Goal: Leave review/rating

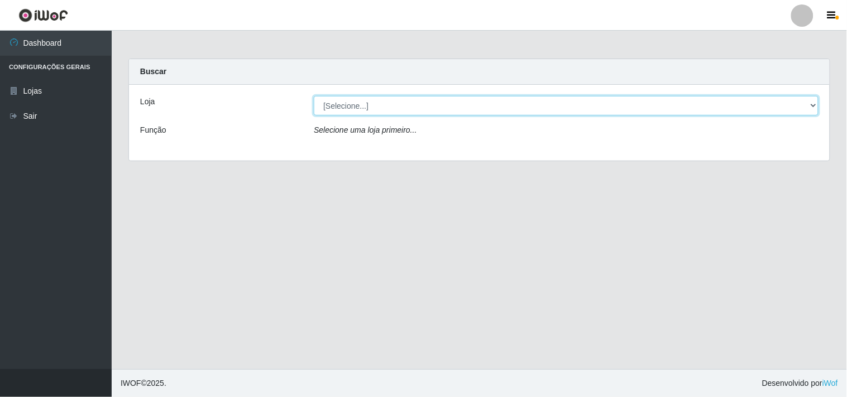
drag, startPoint x: 452, startPoint y: 96, endPoint x: 441, endPoint y: 109, distance: 17.4
click at [452, 96] on select "[Selecione...] Hiper Queiroz - [GEOGRAPHIC_DATA]" at bounding box center [566, 106] width 505 height 20
select select "514"
click at [314, 96] on select "[Selecione...] Hiper Queiroz - [GEOGRAPHIC_DATA]" at bounding box center [566, 106] width 505 height 20
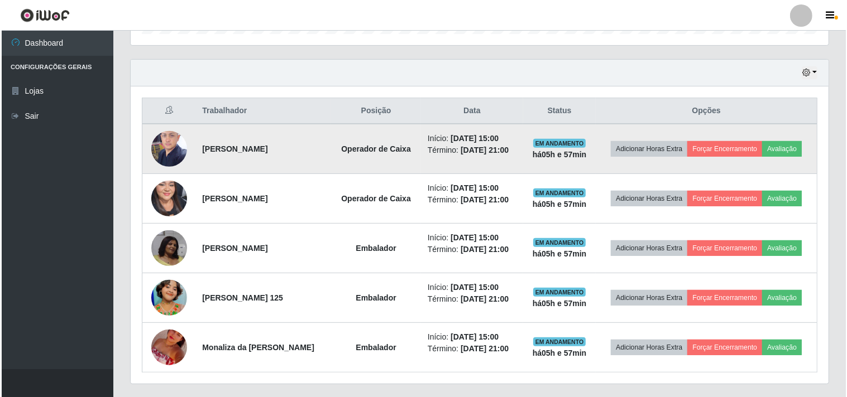
scroll to position [372, 0]
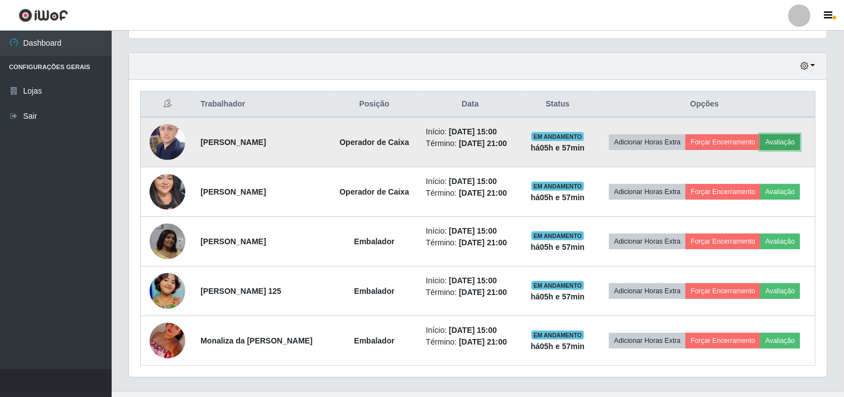
click at [791, 138] on button "Avaliação" at bounding box center [780, 143] width 40 height 16
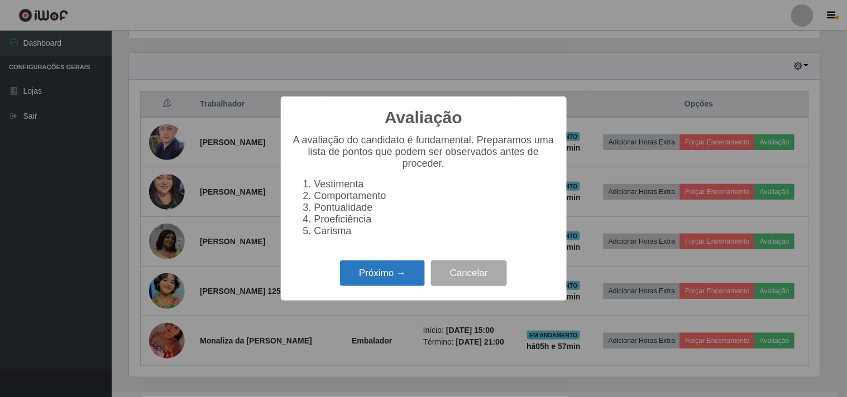
click at [373, 277] on button "Próximo →" at bounding box center [382, 274] width 85 height 26
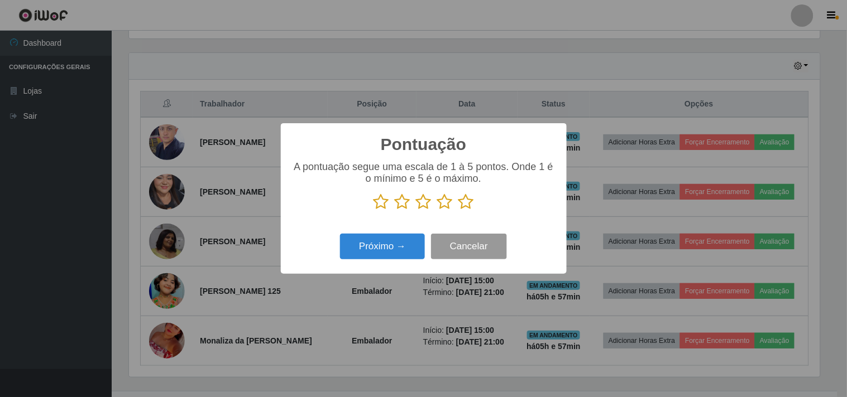
scroll to position [557943, 557484]
click at [471, 207] on icon at bounding box center [466, 202] width 16 height 17
click at [458, 210] on input "radio" at bounding box center [458, 210] width 0 height 0
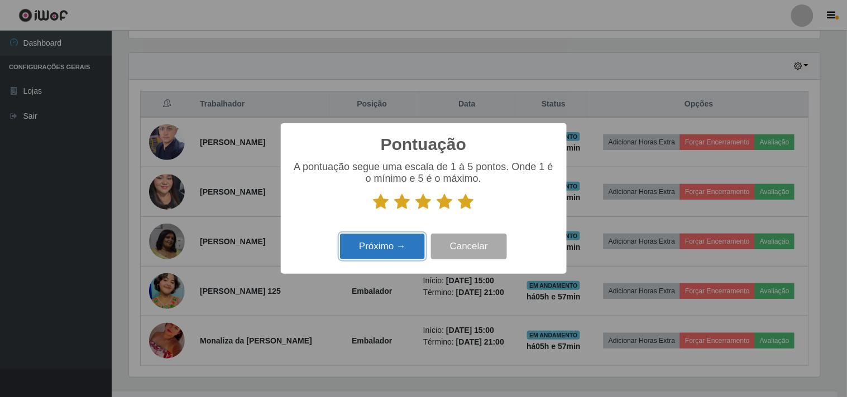
click at [390, 247] on button "Próximo →" at bounding box center [382, 247] width 85 height 26
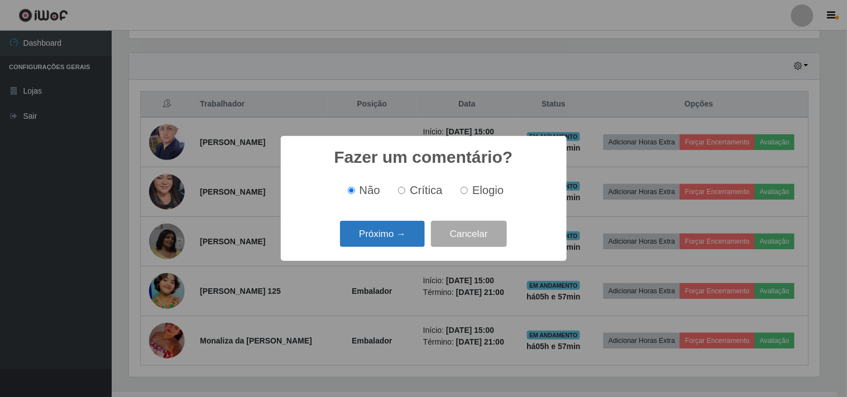
click at [401, 233] on button "Próximo →" at bounding box center [382, 234] width 85 height 26
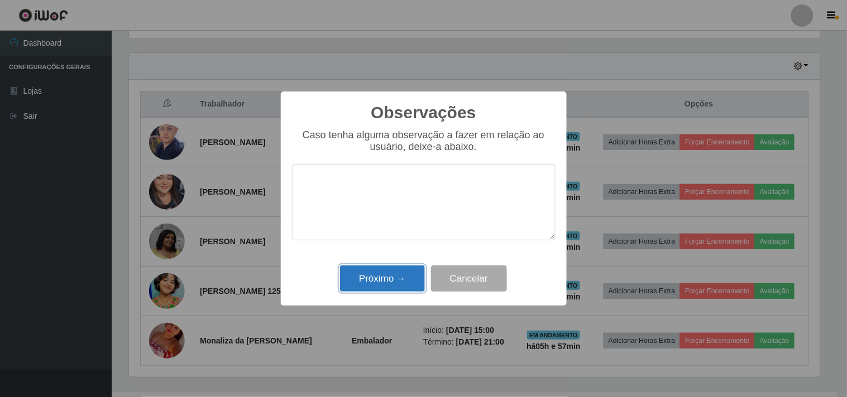
click at [405, 282] on button "Próximo →" at bounding box center [382, 279] width 85 height 26
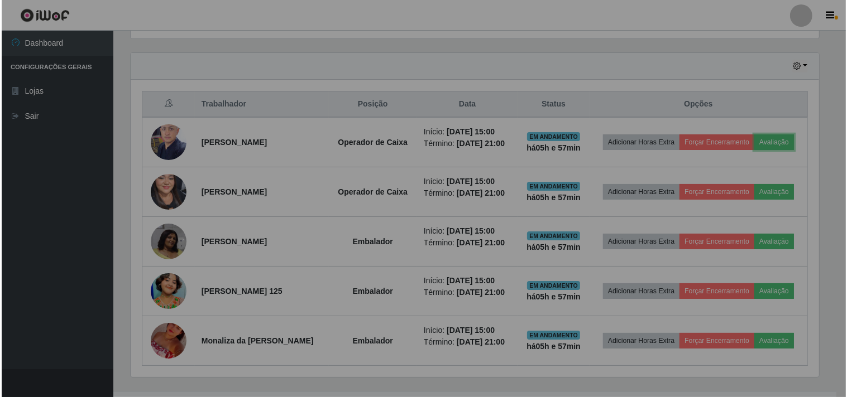
scroll to position [231, 698]
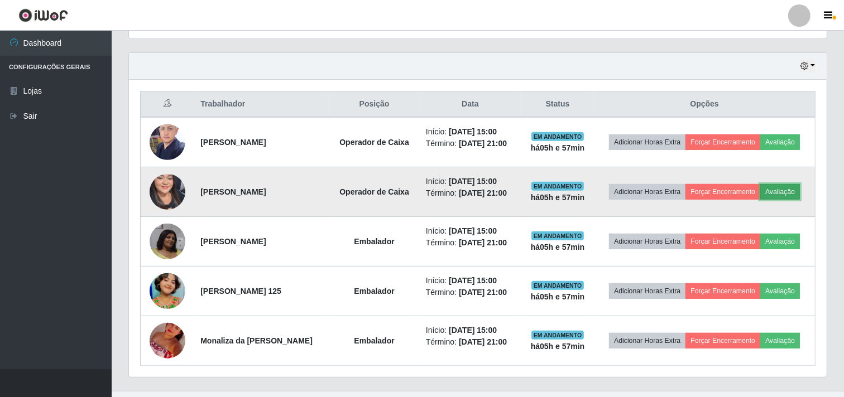
click at [783, 195] on button "Avaliação" at bounding box center [780, 192] width 40 height 16
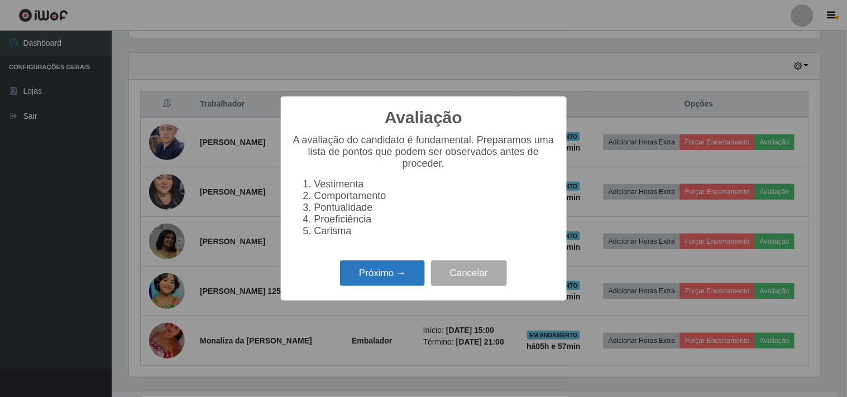
click at [374, 277] on button "Próximo →" at bounding box center [382, 274] width 85 height 26
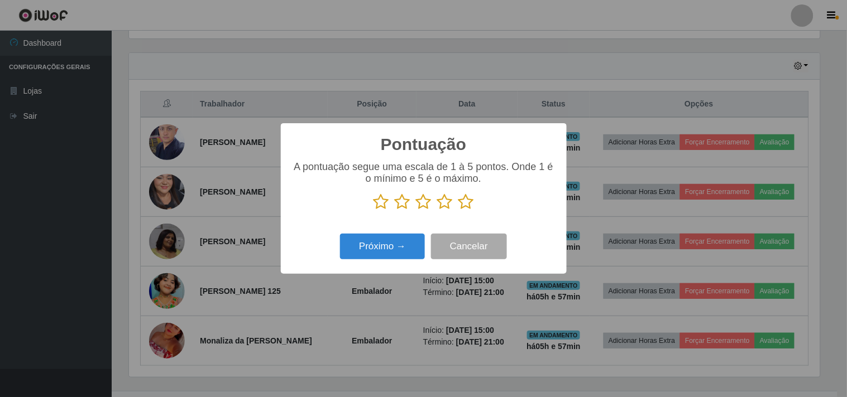
scroll to position [557943, 557484]
click at [469, 202] on icon at bounding box center [466, 202] width 16 height 17
click at [458, 210] on input "radio" at bounding box center [458, 210] width 0 height 0
click at [404, 244] on button "Próximo →" at bounding box center [382, 247] width 85 height 26
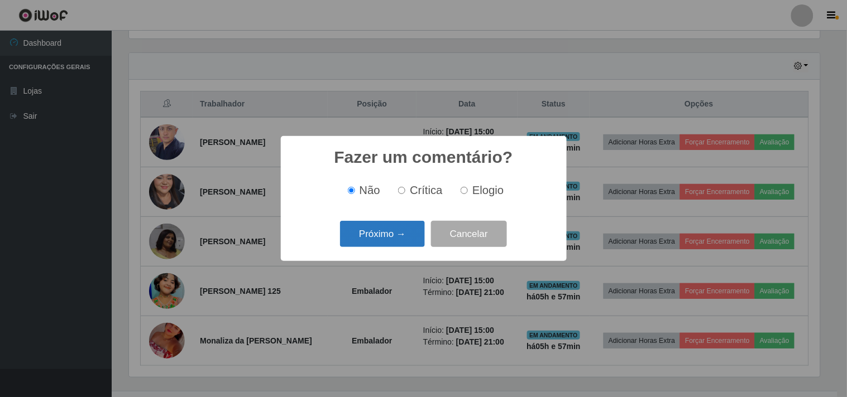
click at [382, 236] on button "Próximo →" at bounding box center [382, 234] width 85 height 26
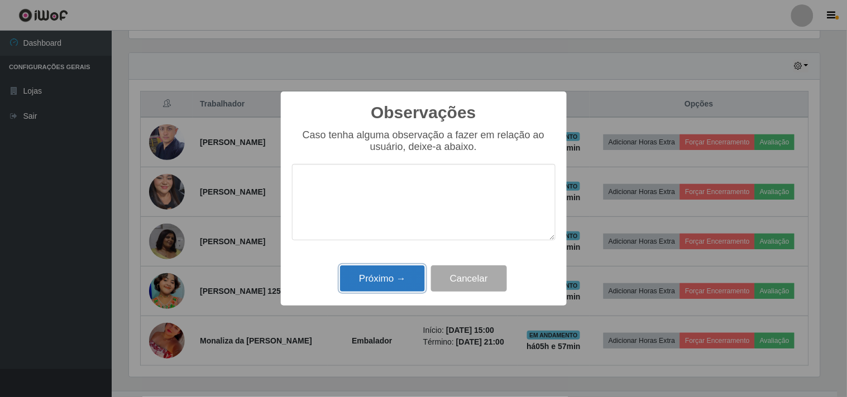
click at [370, 277] on button "Próximo →" at bounding box center [382, 279] width 85 height 26
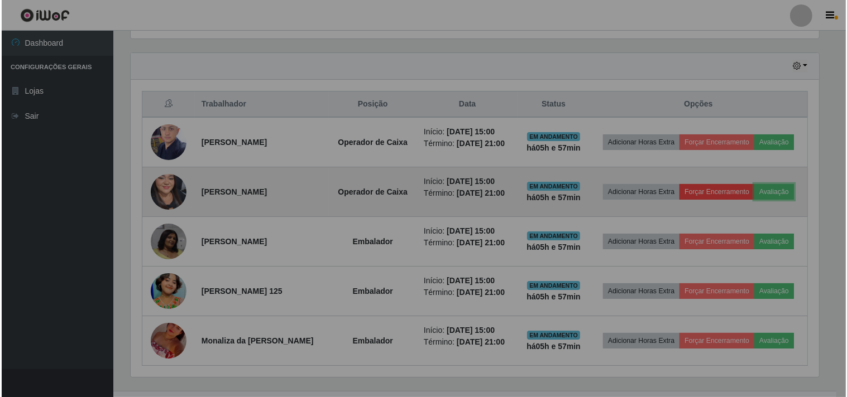
scroll to position [231, 698]
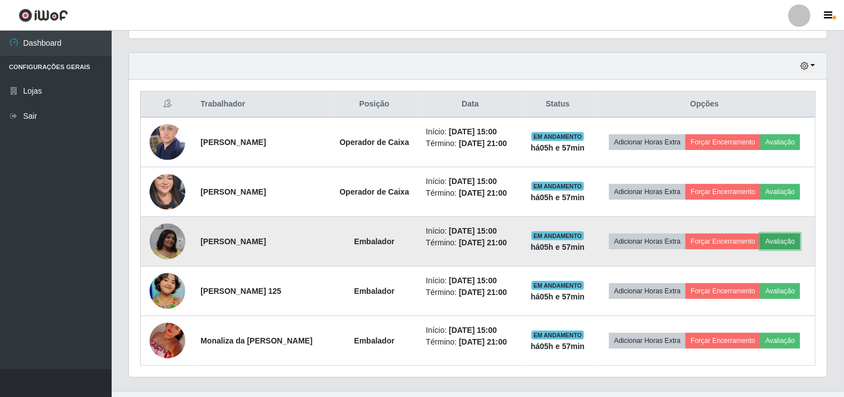
click at [789, 236] on button "Avaliação" at bounding box center [780, 242] width 40 height 16
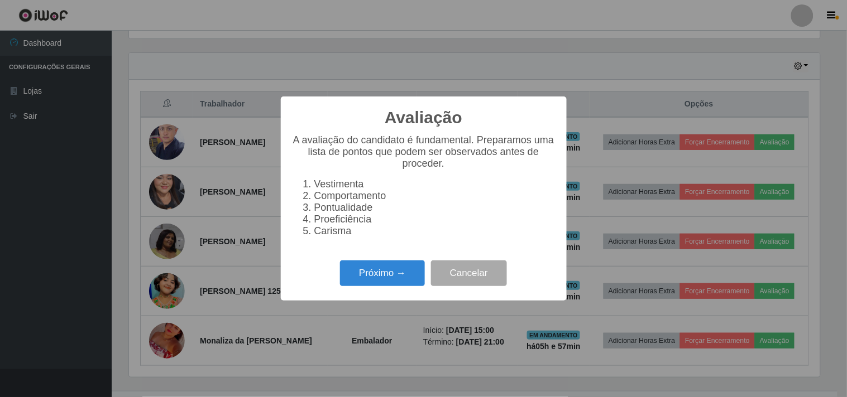
scroll to position [231, 690]
click at [377, 272] on button "Próximo →" at bounding box center [382, 274] width 85 height 26
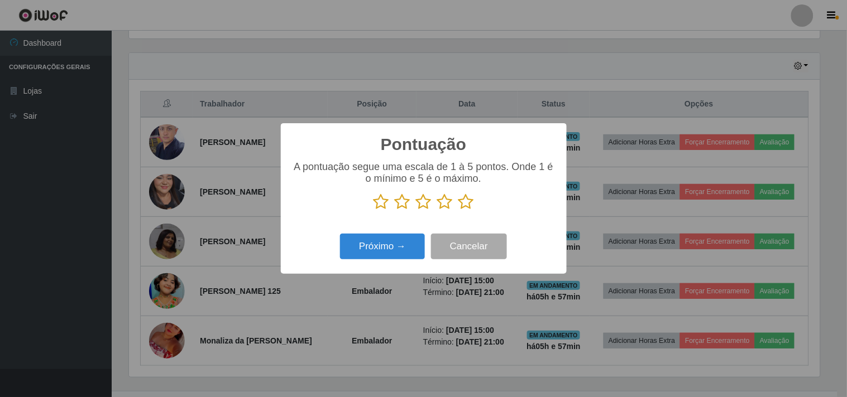
scroll to position [557943, 557484]
click at [428, 204] on icon at bounding box center [424, 202] width 16 height 17
click at [416, 210] on input "radio" at bounding box center [416, 210] width 0 height 0
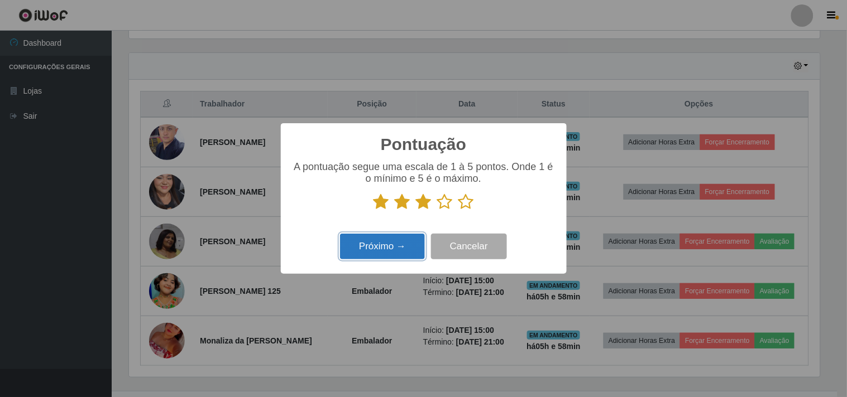
click at [408, 249] on button "Próximo →" at bounding box center [382, 247] width 85 height 26
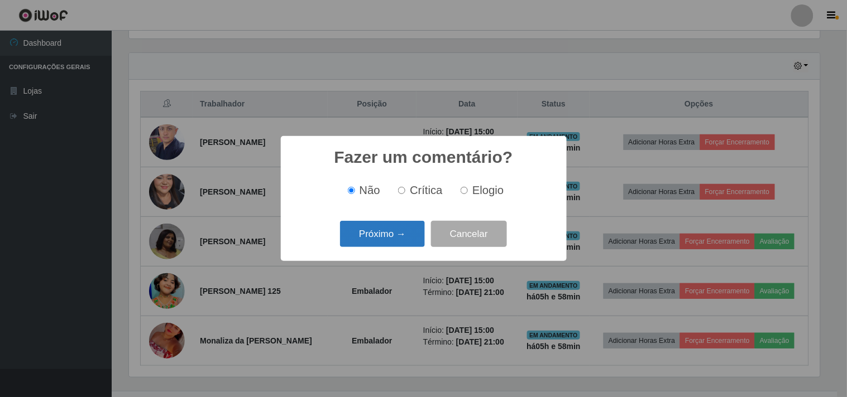
click at [388, 229] on button "Próximo →" at bounding box center [382, 234] width 85 height 26
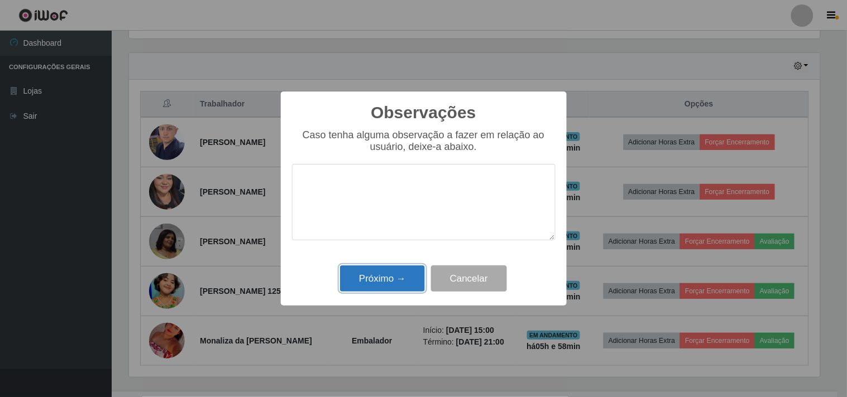
click at [394, 284] on button "Próximo →" at bounding box center [382, 279] width 85 height 26
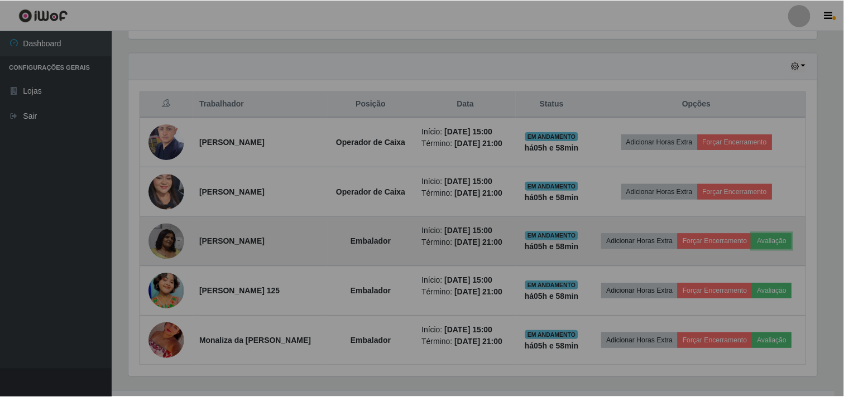
scroll to position [231, 698]
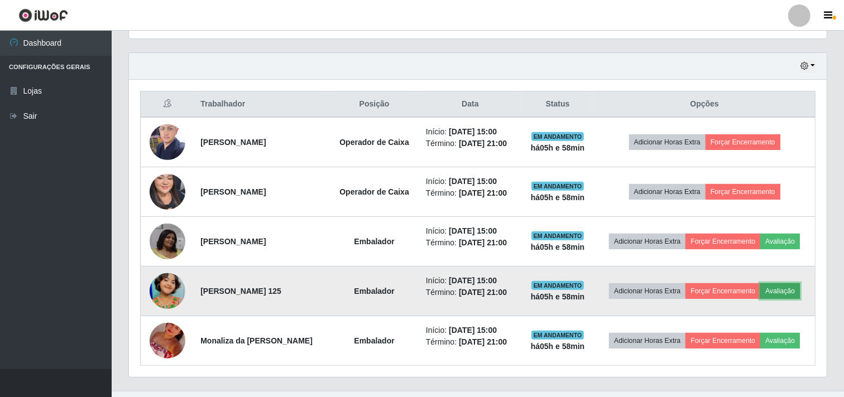
click at [790, 288] on button "Avaliação" at bounding box center [780, 292] width 40 height 16
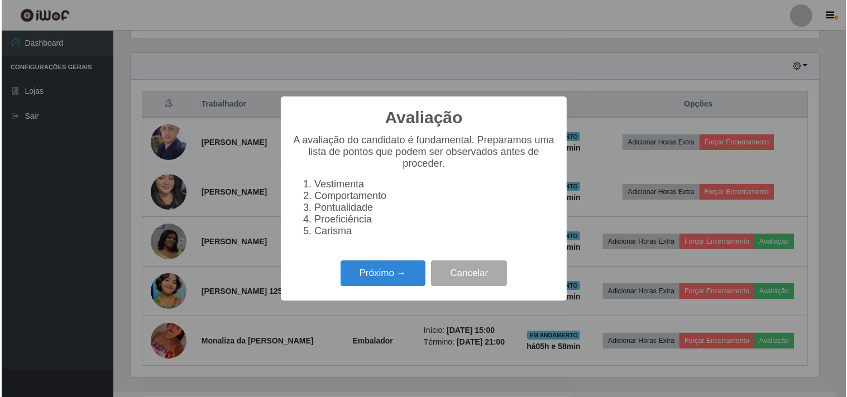
scroll to position [231, 690]
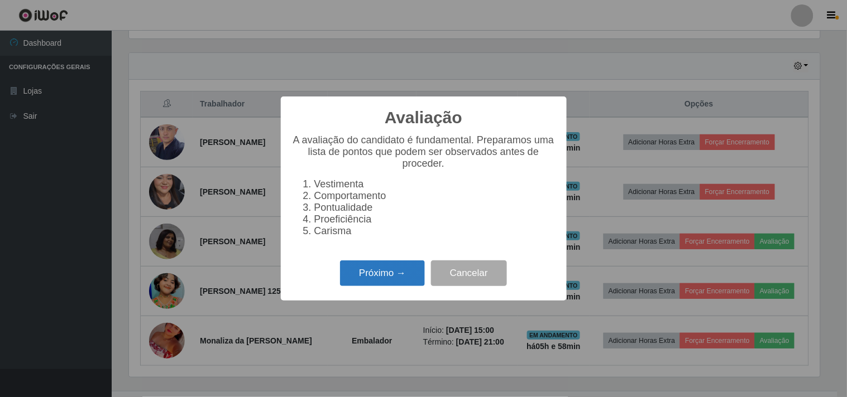
click at [383, 270] on button "Próximo →" at bounding box center [382, 274] width 85 height 26
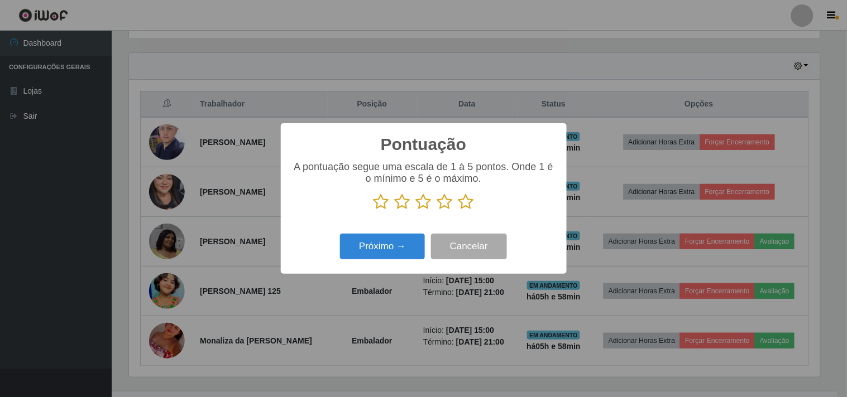
scroll to position [557943, 557484]
drag, startPoint x: 468, startPoint y: 204, endPoint x: 385, endPoint y: 247, distance: 93.1
click at [466, 204] on icon at bounding box center [466, 202] width 16 height 17
click at [458, 210] on input "radio" at bounding box center [458, 210] width 0 height 0
click at [380, 248] on button "Próximo →" at bounding box center [382, 247] width 85 height 26
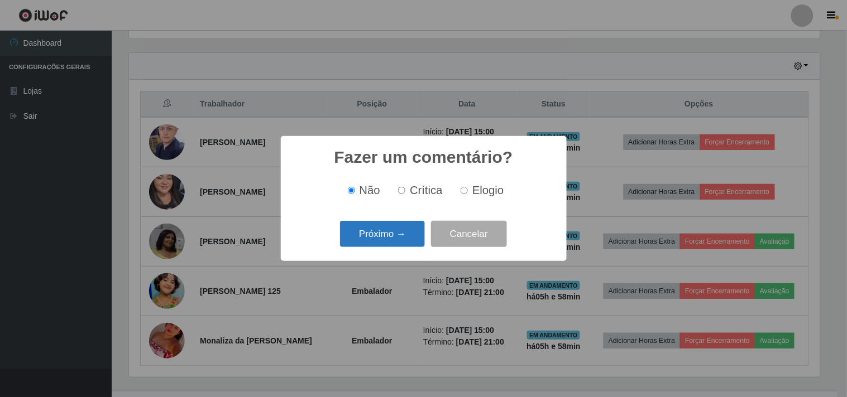
click at [409, 242] on button "Próximo →" at bounding box center [382, 234] width 85 height 26
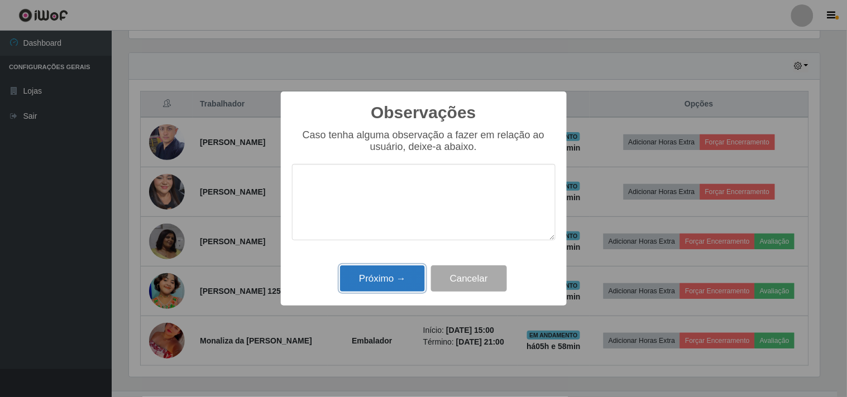
click at [402, 278] on button "Próximo →" at bounding box center [382, 279] width 85 height 26
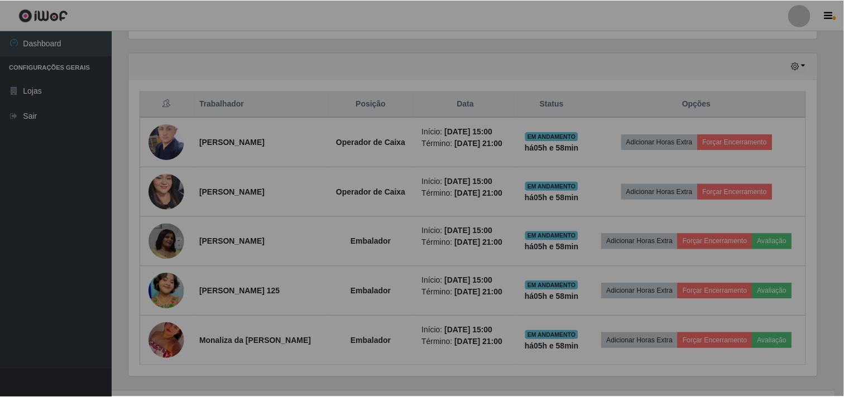
scroll to position [231, 698]
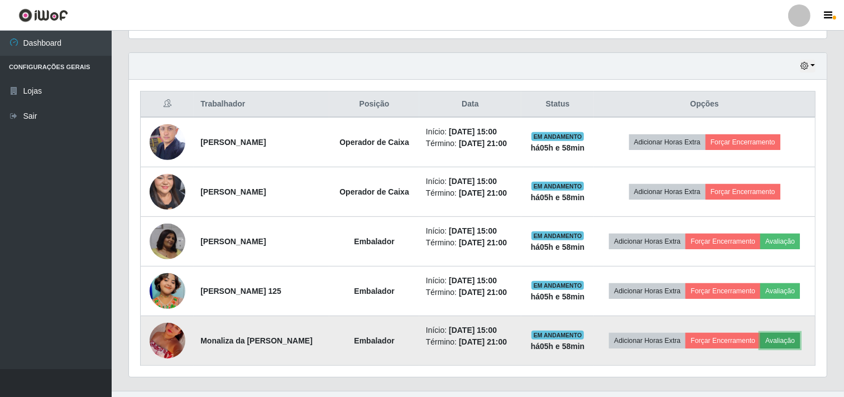
click at [795, 339] on button "Avaliação" at bounding box center [780, 341] width 40 height 16
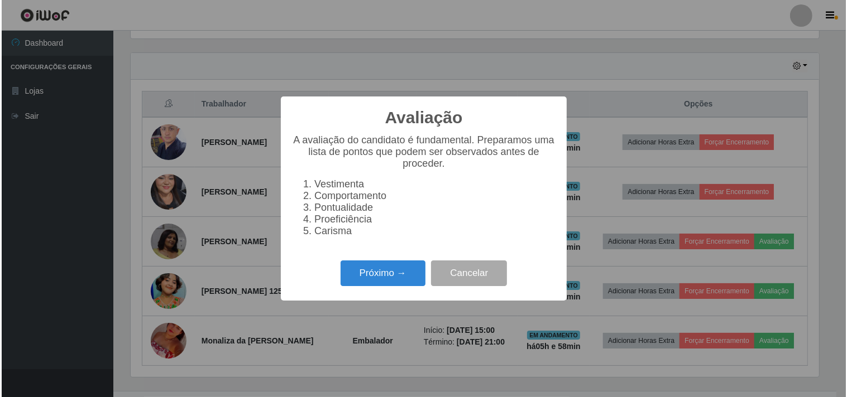
scroll to position [231, 690]
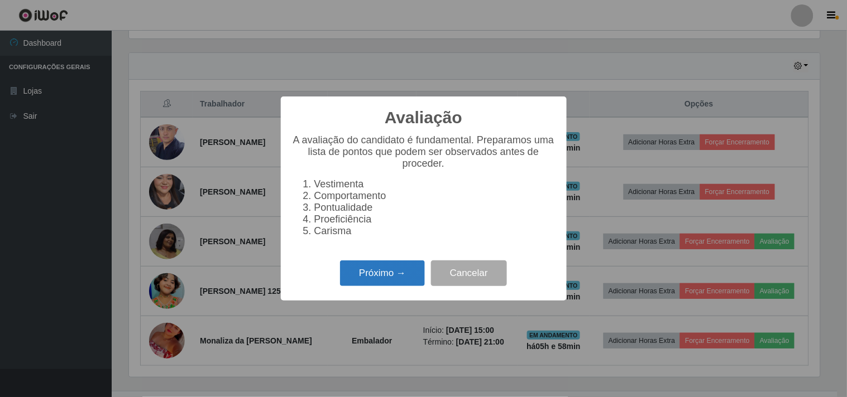
click at [404, 283] on button "Próximo →" at bounding box center [382, 274] width 85 height 26
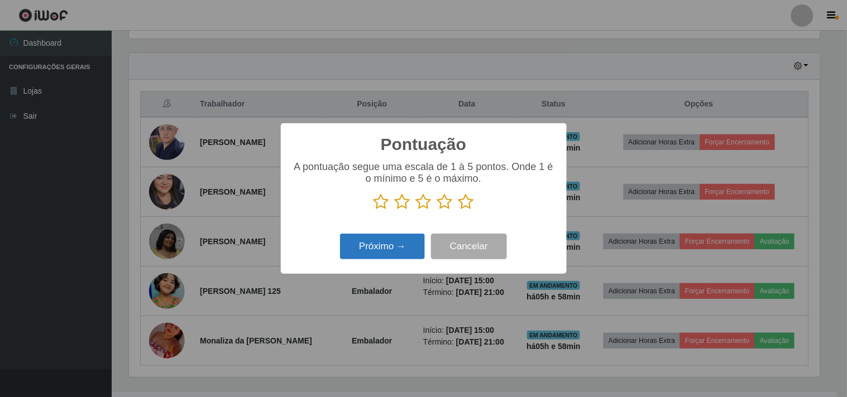
scroll to position [0, 0]
click at [465, 198] on icon at bounding box center [466, 202] width 16 height 17
click at [458, 210] on input "radio" at bounding box center [458, 210] width 0 height 0
click at [396, 240] on button "Próximo →" at bounding box center [382, 247] width 85 height 26
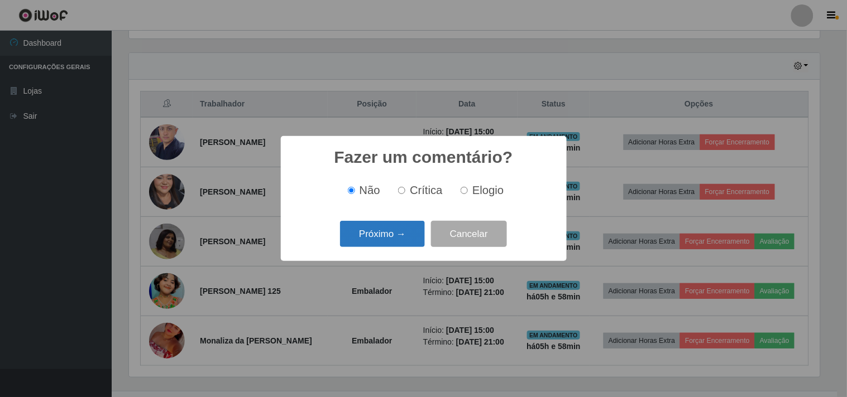
click at [405, 236] on button "Próximo →" at bounding box center [382, 234] width 85 height 26
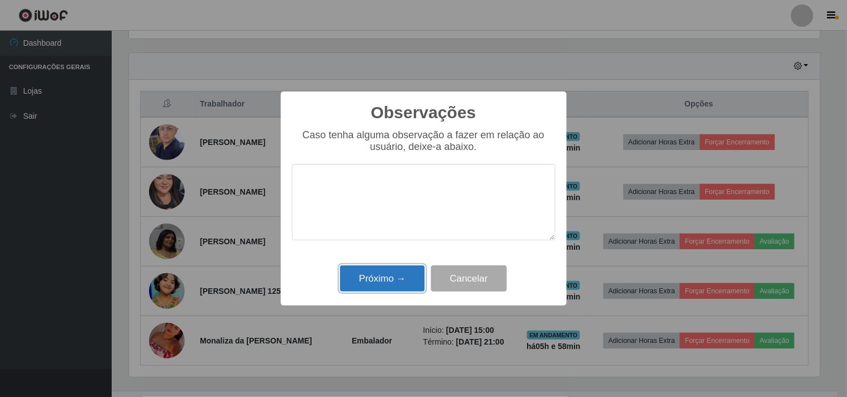
click at [403, 275] on button "Próximo →" at bounding box center [382, 279] width 85 height 26
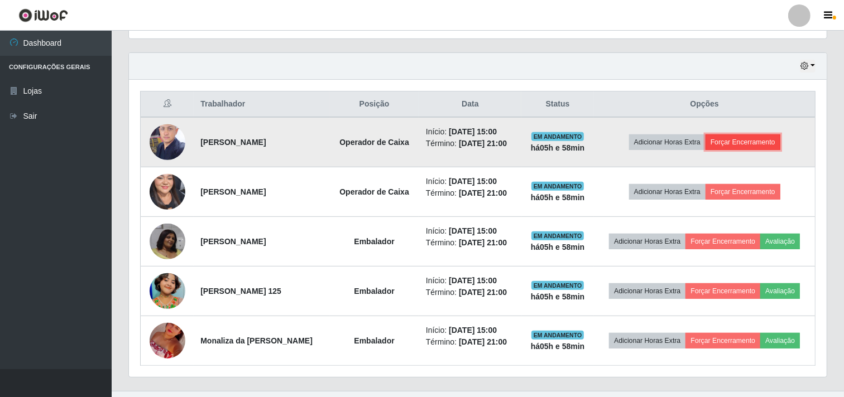
click at [733, 140] on button "Forçar Encerramento" at bounding box center [743, 143] width 75 height 16
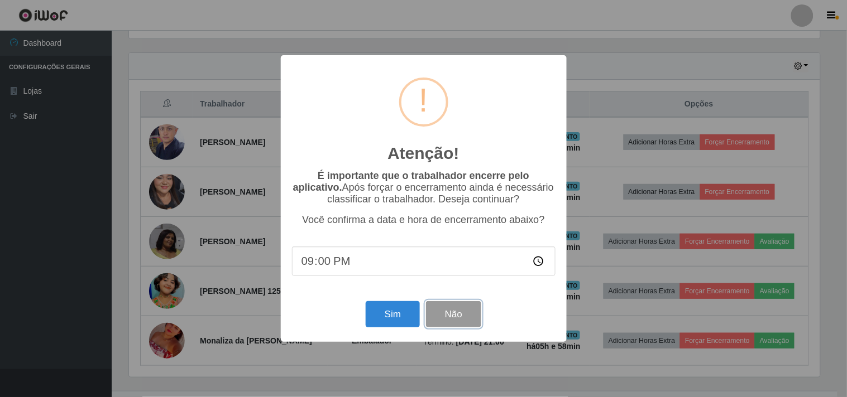
click at [462, 315] on button "Não" at bounding box center [453, 314] width 55 height 26
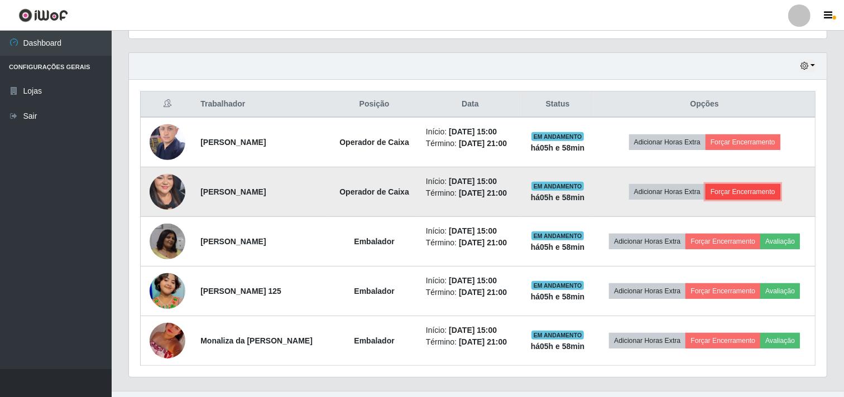
click at [751, 190] on button "Forçar Encerramento" at bounding box center [743, 192] width 75 height 16
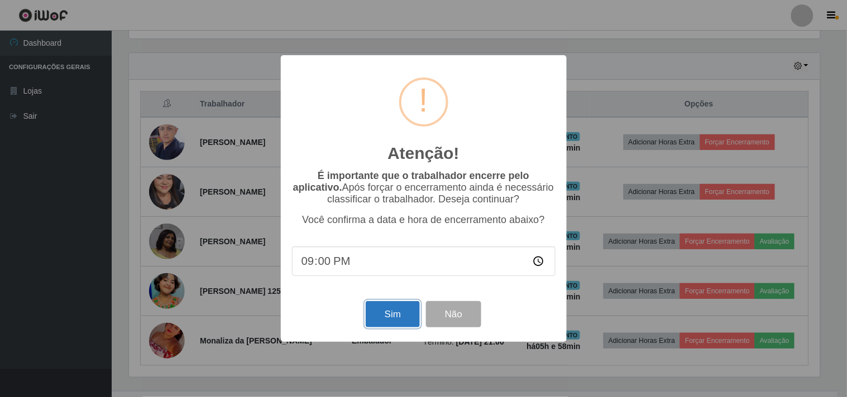
click at [396, 311] on button "Sim" at bounding box center [393, 314] width 54 height 26
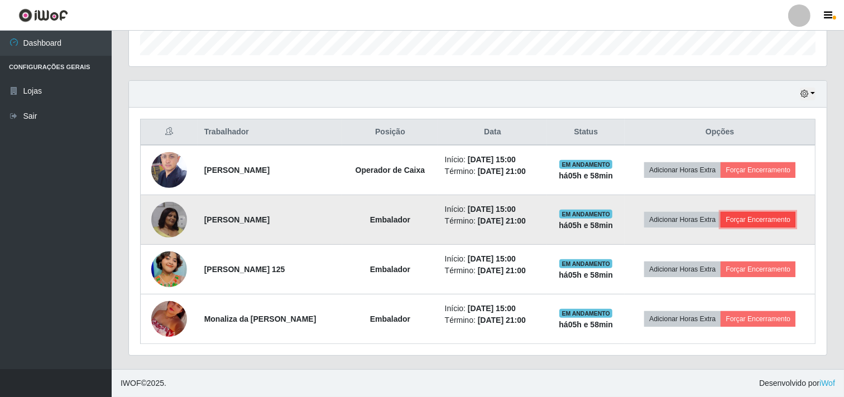
click at [747, 222] on button "Forçar Encerramento" at bounding box center [758, 220] width 75 height 16
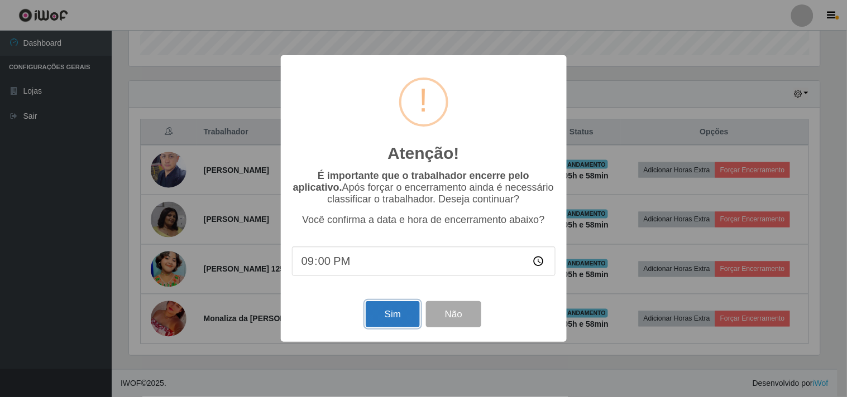
click at [386, 308] on button "Sim" at bounding box center [393, 314] width 54 height 26
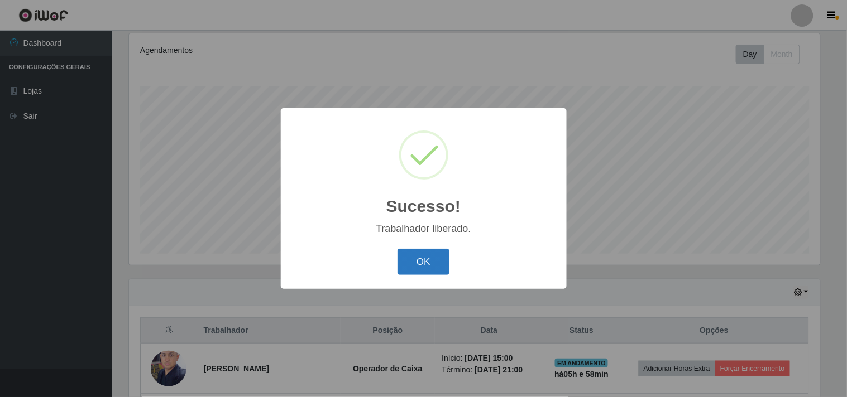
click at [405, 260] on button "OK" at bounding box center [423, 262] width 52 height 26
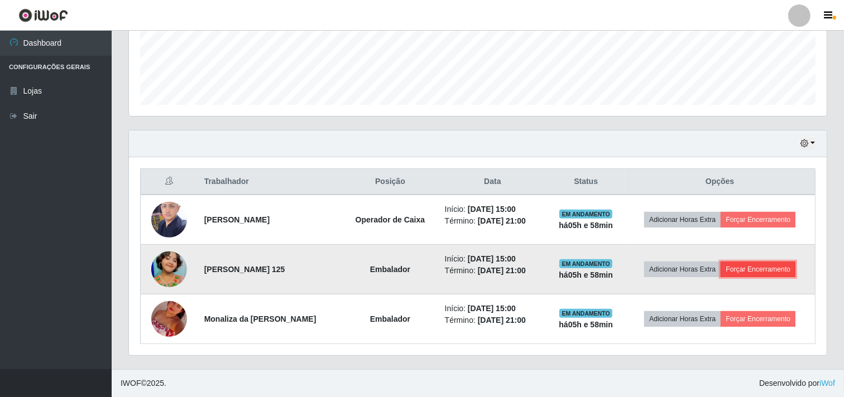
click at [756, 270] on button "Forçar Encerramento" at bounding box center [758, 270] width 75 height 16
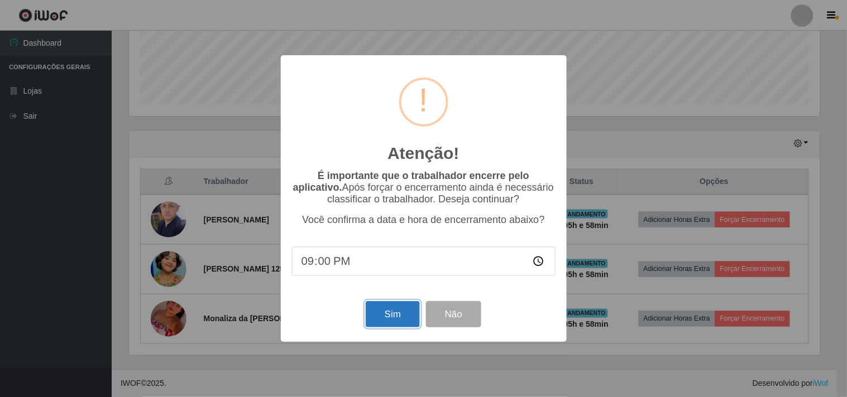
click at [397, 309] on button "Sim" at bounding box center [393, 314] width 54 height 26
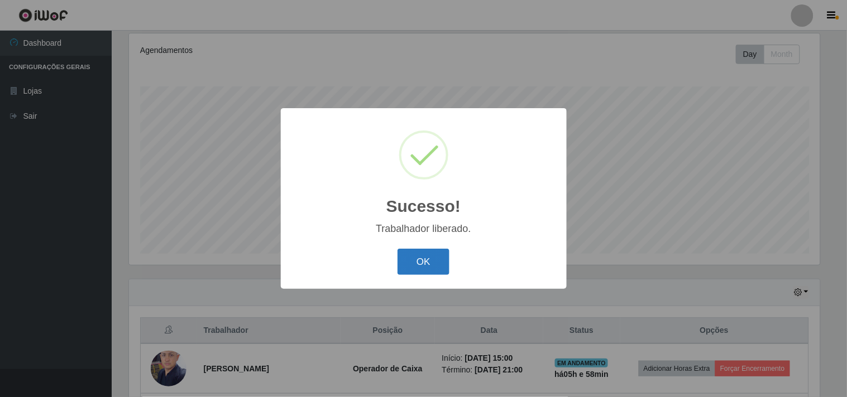
click at [411, 263] on button "OK" at bounding box center [423, 262] width 52 height 26
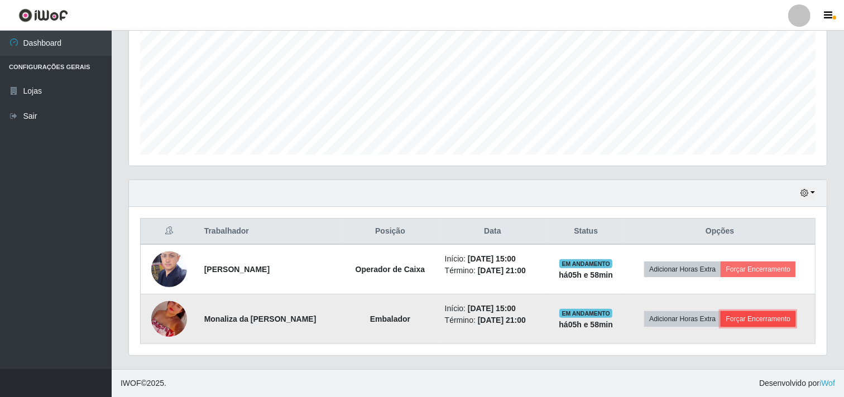
click at [745, 320] on button "Forçar Encerramento" at bounding box center [758, 319] width 75 height 16
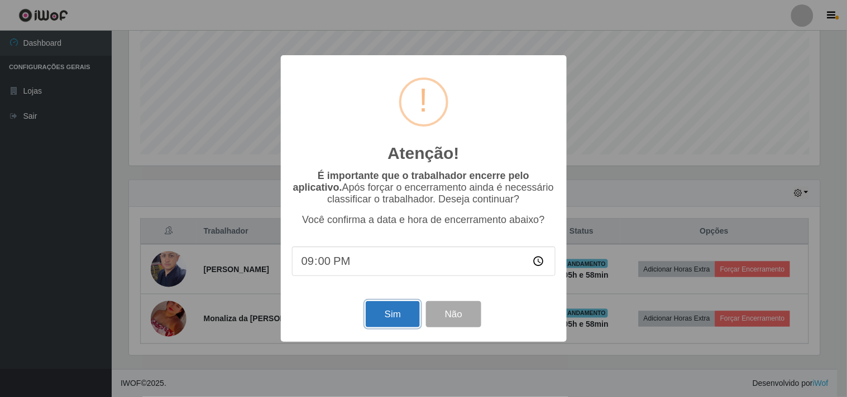
click at [409, 318] on button "Sim" at bounding box center [393, 314] width 54 height 26
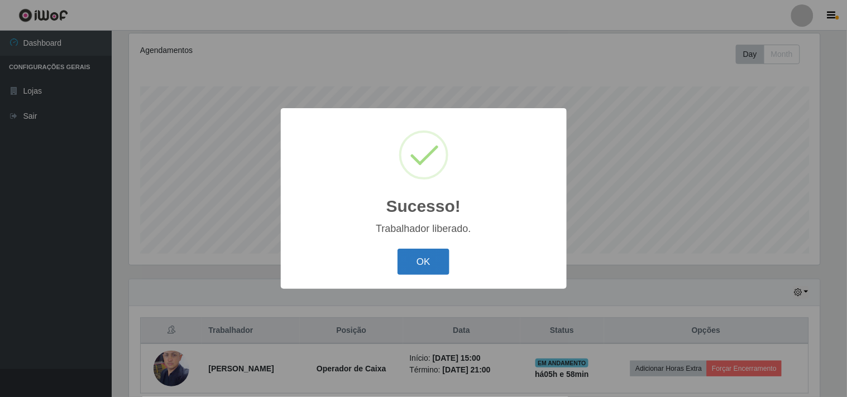
click at [423, 252] on button "OK" at bounding box center [423, 262] width 52 height 26
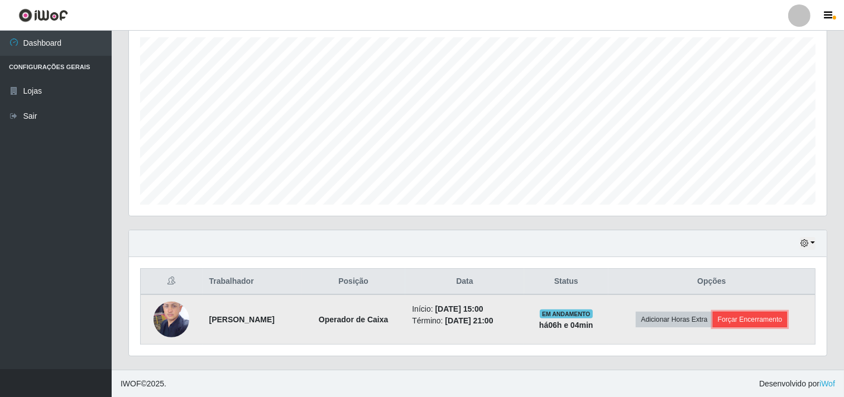
click at [761, 318] on button "Forçar Encerramento" at bounding box center [750, 320] width 75 height 16
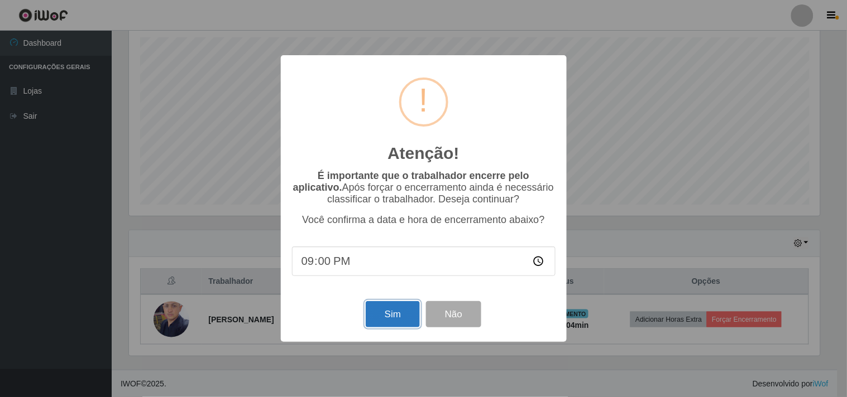
click at [404, 328] on button "Sim" at bounding box center [393, 314] width 54 height 26
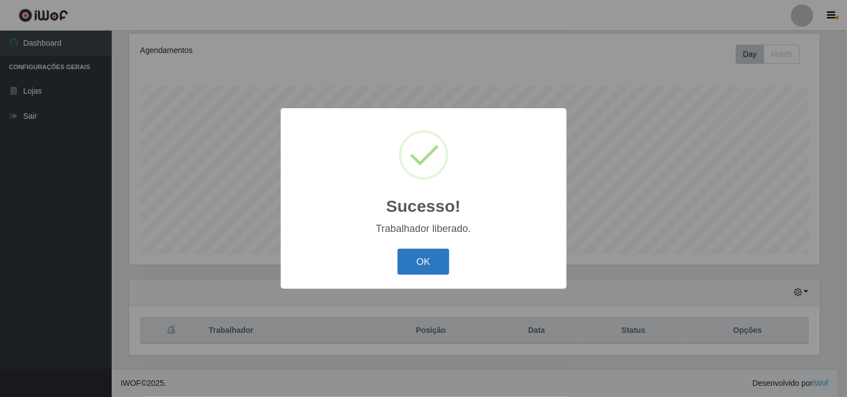
click at [431, 255] on button "OK" at bounding box center [423, 262] width 52 height 26
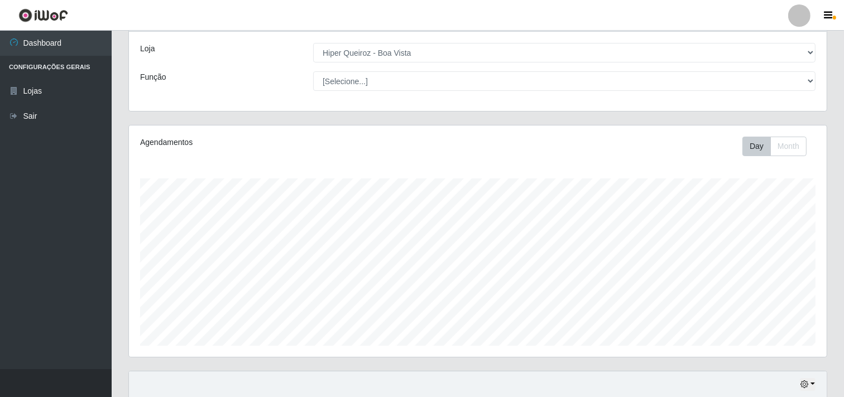
scroll to position [0, 0]
